Goal: Find specific page/section: Find specific page/section

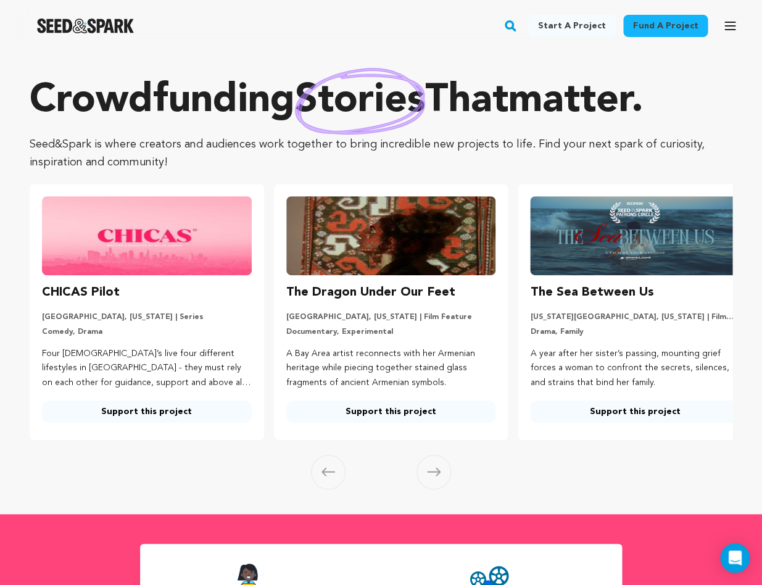
click at [727, 25] on icon "button" at bounding box center [730, 25] width 10 height 7
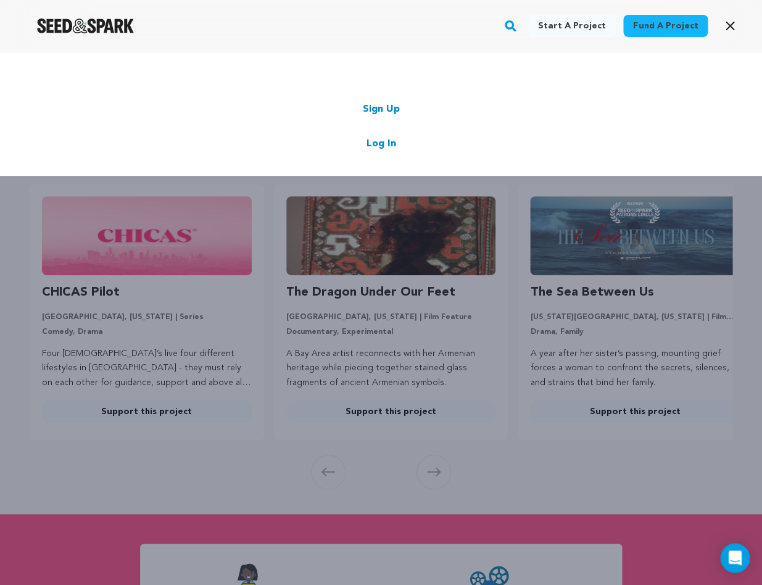
click at [389, 146] on link "Log In" at bounding box center [382, 143] width 30 height 15
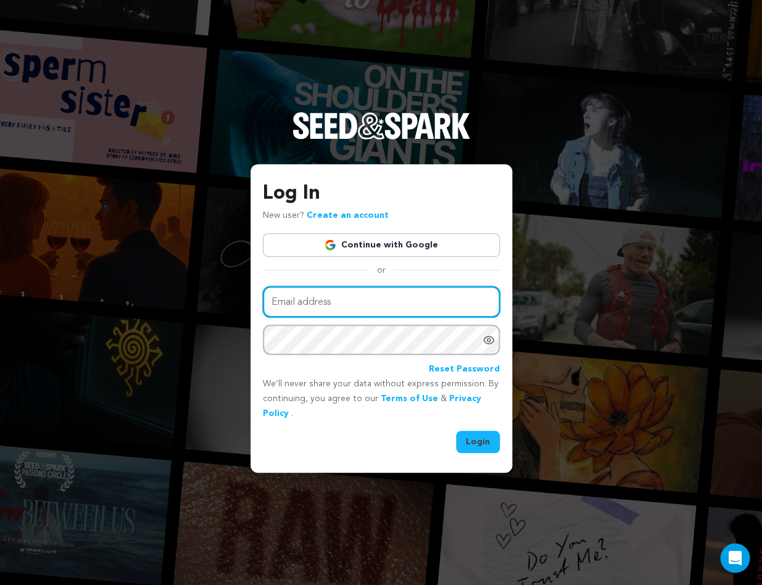
type input "[EMAIL_ADDRESS][DOMAIN_NAME]"
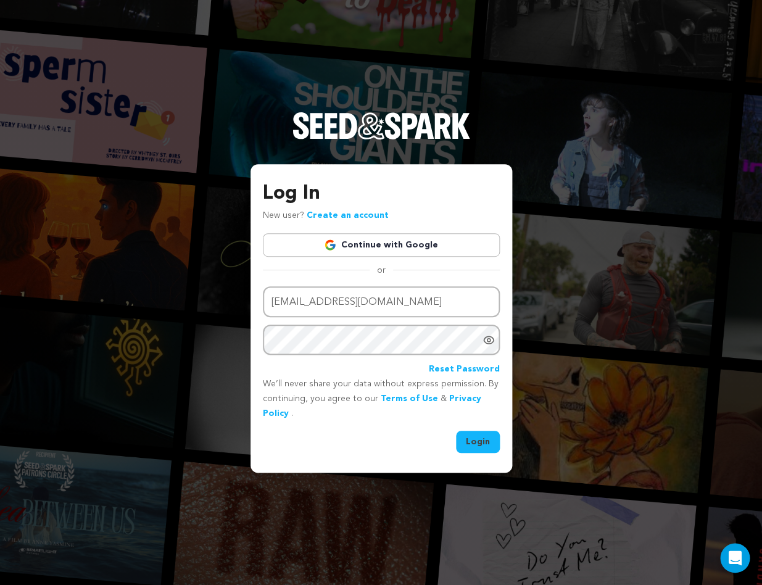
click at [462, 440] on button "Login" at bounding box center [478, 442] width 44 height 22
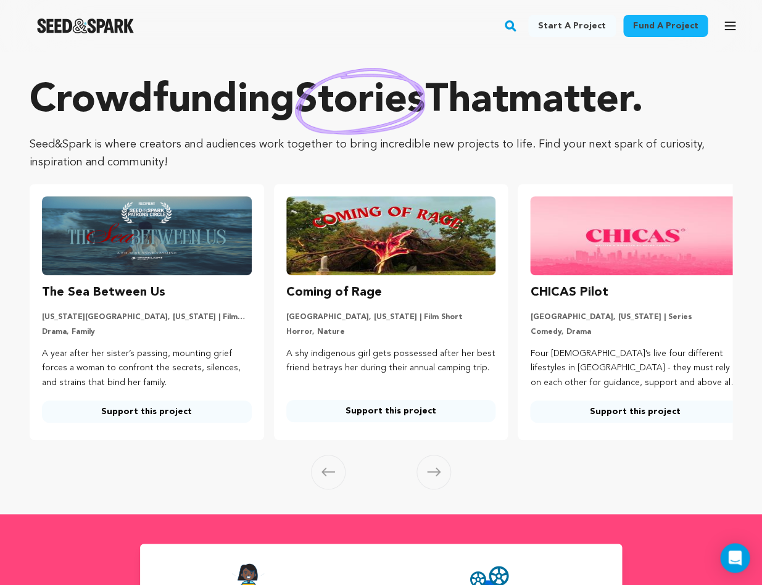
click at [725, 27] on icon "button" at bounding box center [730, 26] width 15 height 15
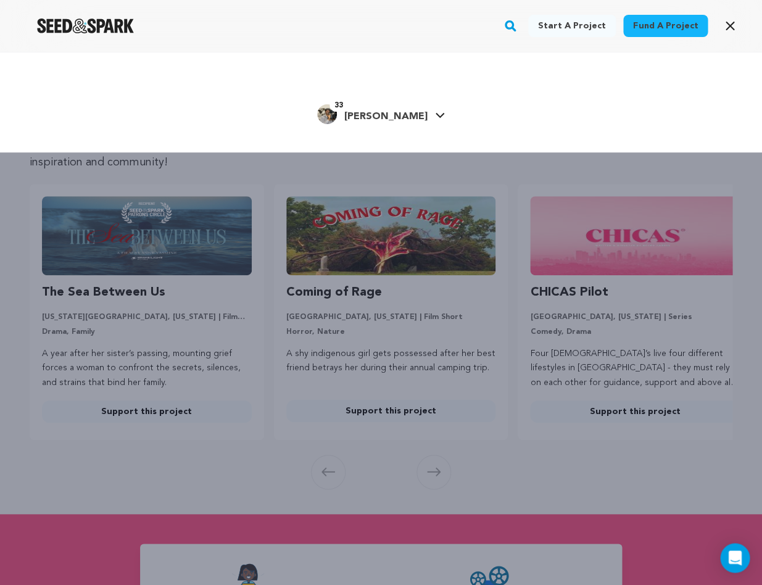
click at [436, 114] on icon at bounding box center [440, 115] width 9 height 5
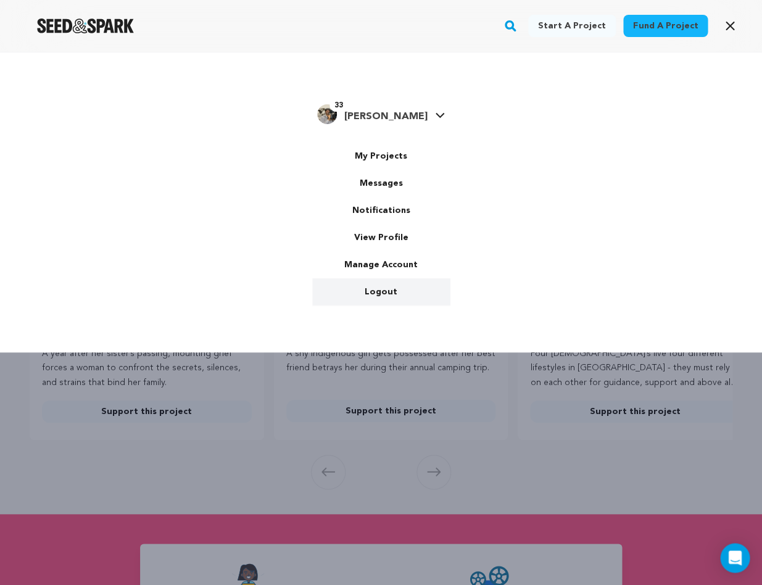
click at [385, 286] on link "Logout" at bounding box center [381, 291] width 138 height 27
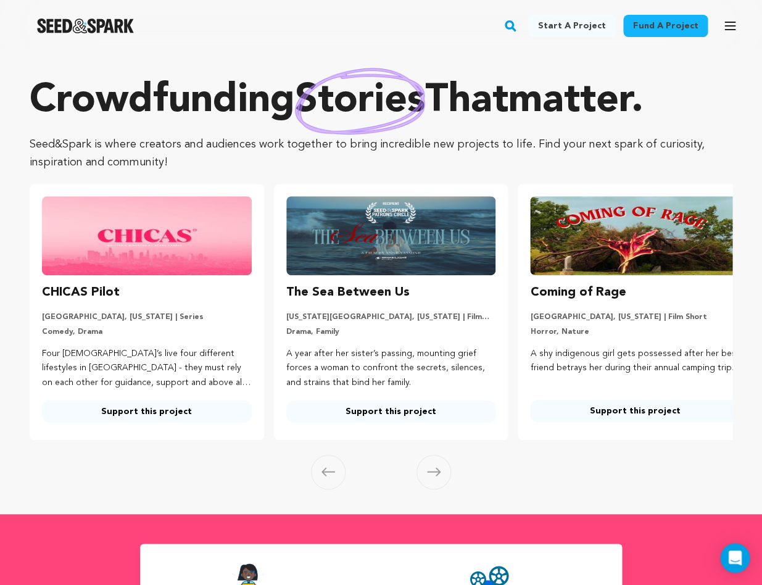
click at [518, 28] on rect "button" at bounding box center [510, 26] width 15 height 15
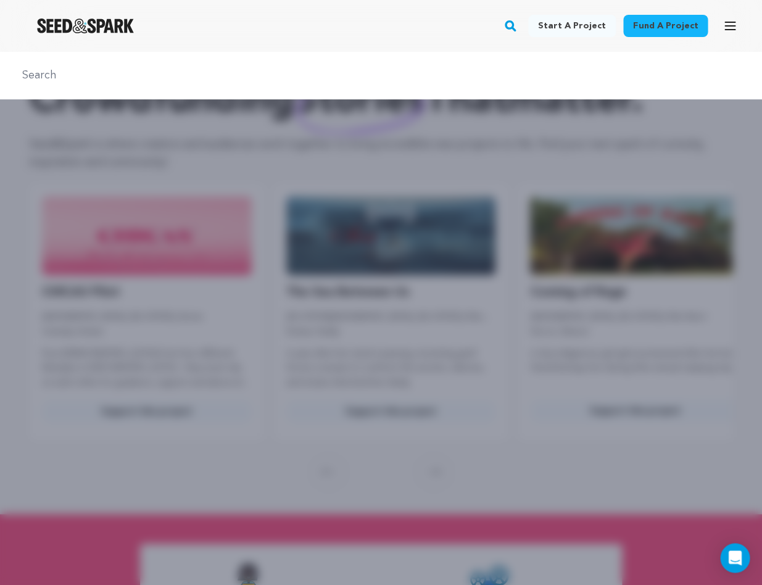
click at [248, 78] on input "text" at bounding box center [381, 76] width 733 height 18
type input "The Milk of Life"
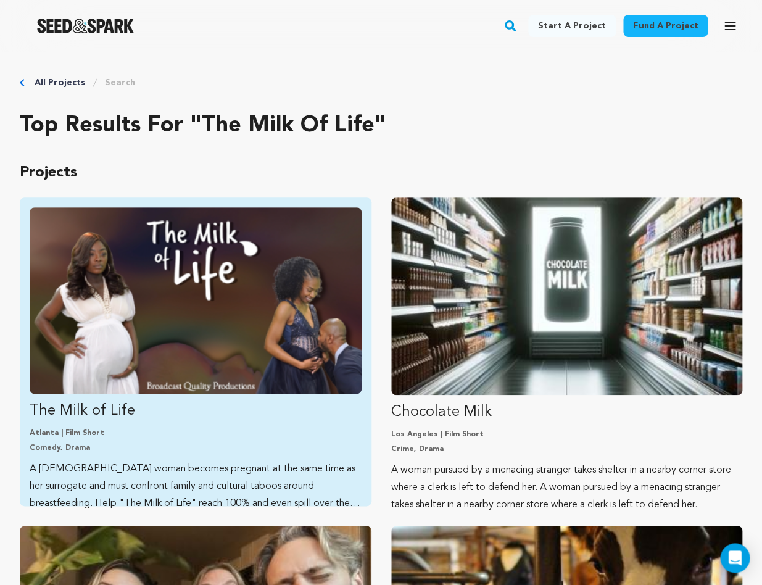
click at [132, 210] on img "Fund The Milk of Life" at bounding box center [196, 300] width 332 height 186
